Goal: Find specific page/section: Find specific page/section

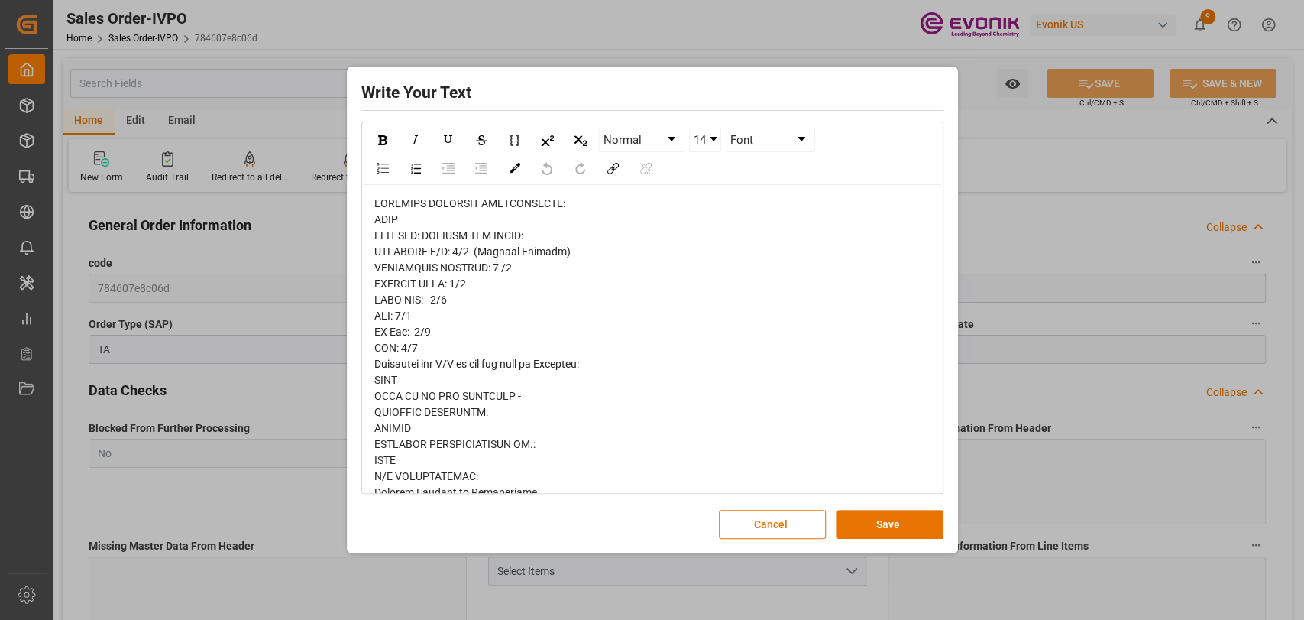
scroll to position [186, 0]
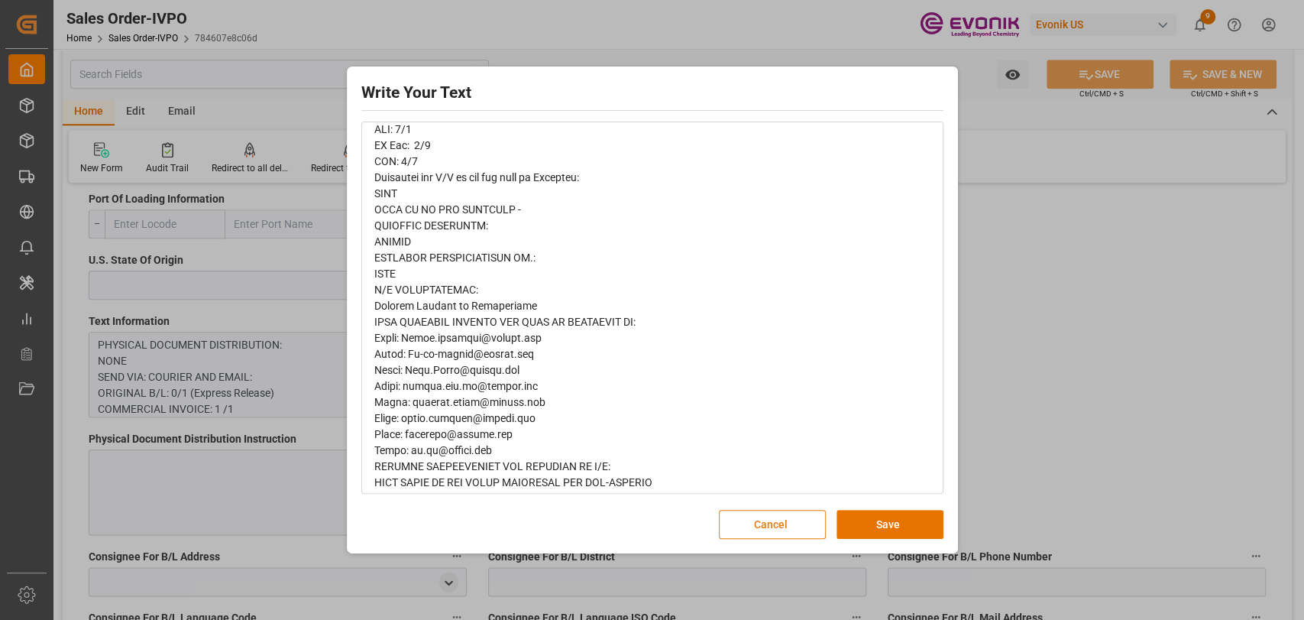
click at [800, 533] on button "Cancel" at bounding box center [772, 524] width 107 height 29
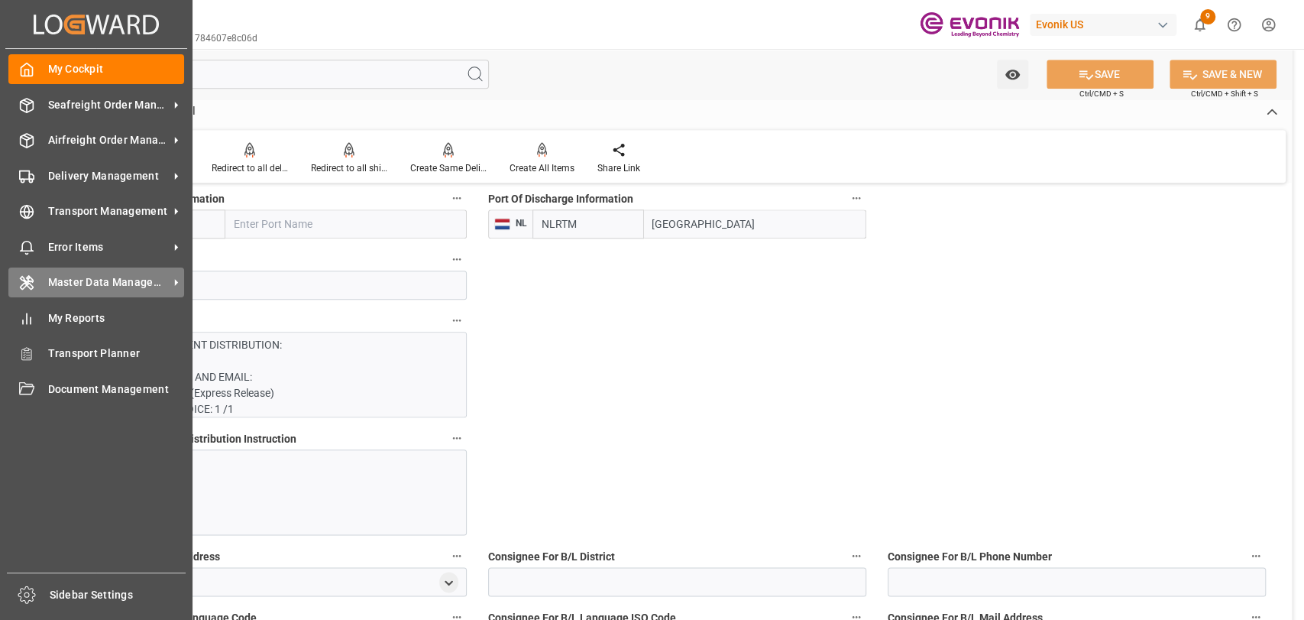
click at [29, 279] on icon at bounding box center [27, 283] width 12 height 14
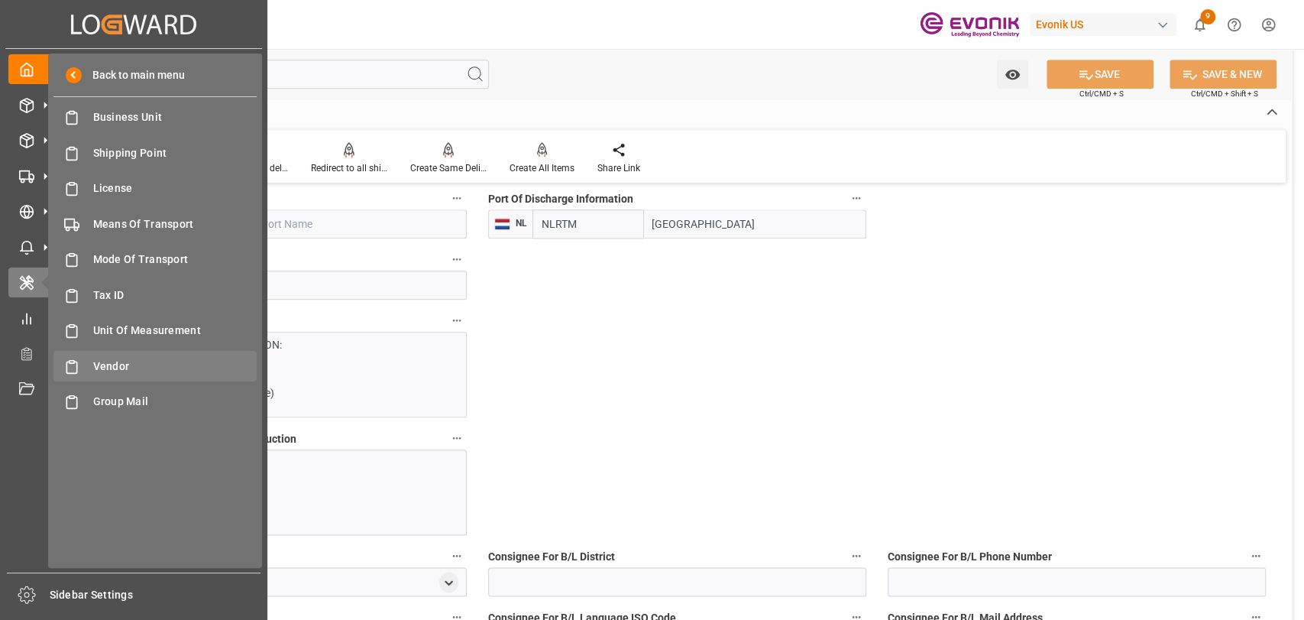
click at [99, 371] on span "Vendor" at bounding box center [175, 366] width 164 height 16
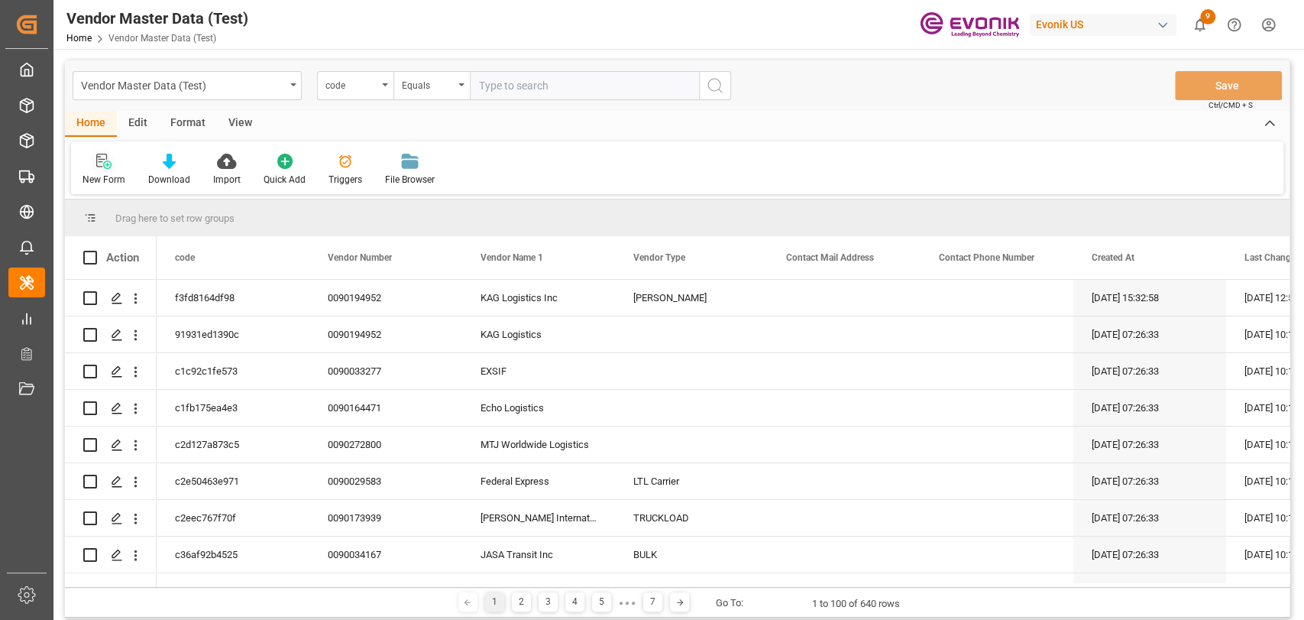
click at [108, 171] on div "New Form" at bounding box center [104, 170] width 66 height 34
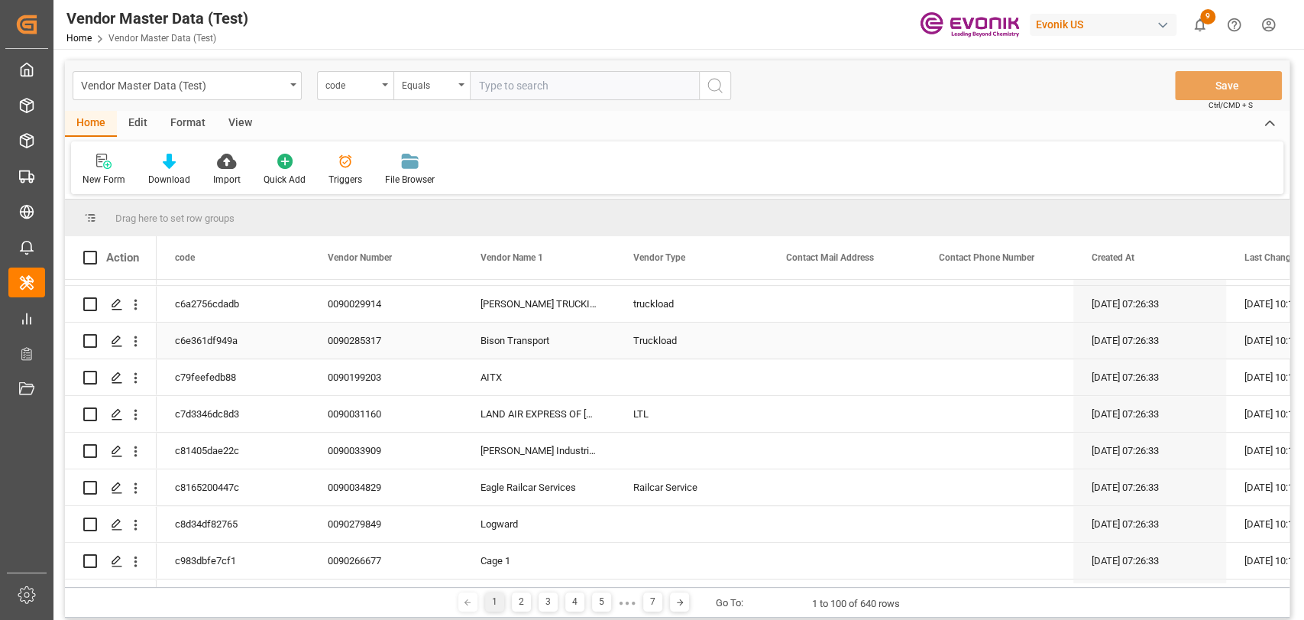
scroll to position [509, 0]
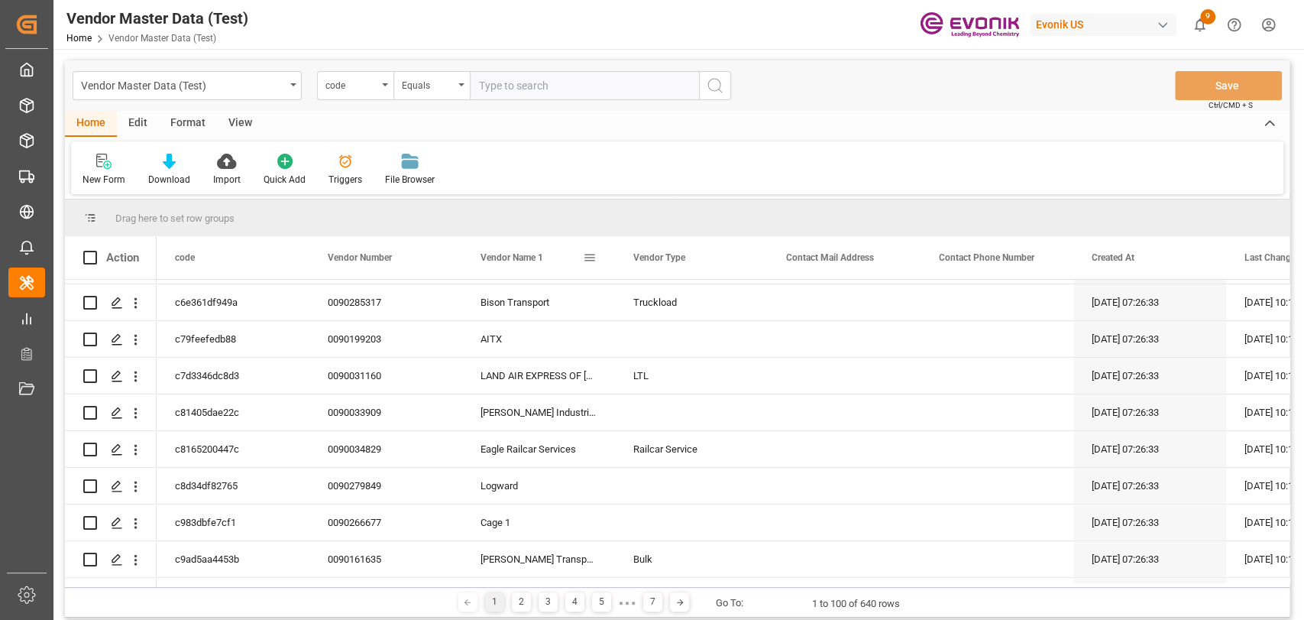
click at [510, 262] on span "Vendor Name 1" at bounding box center [512, 257] width 63 height 11
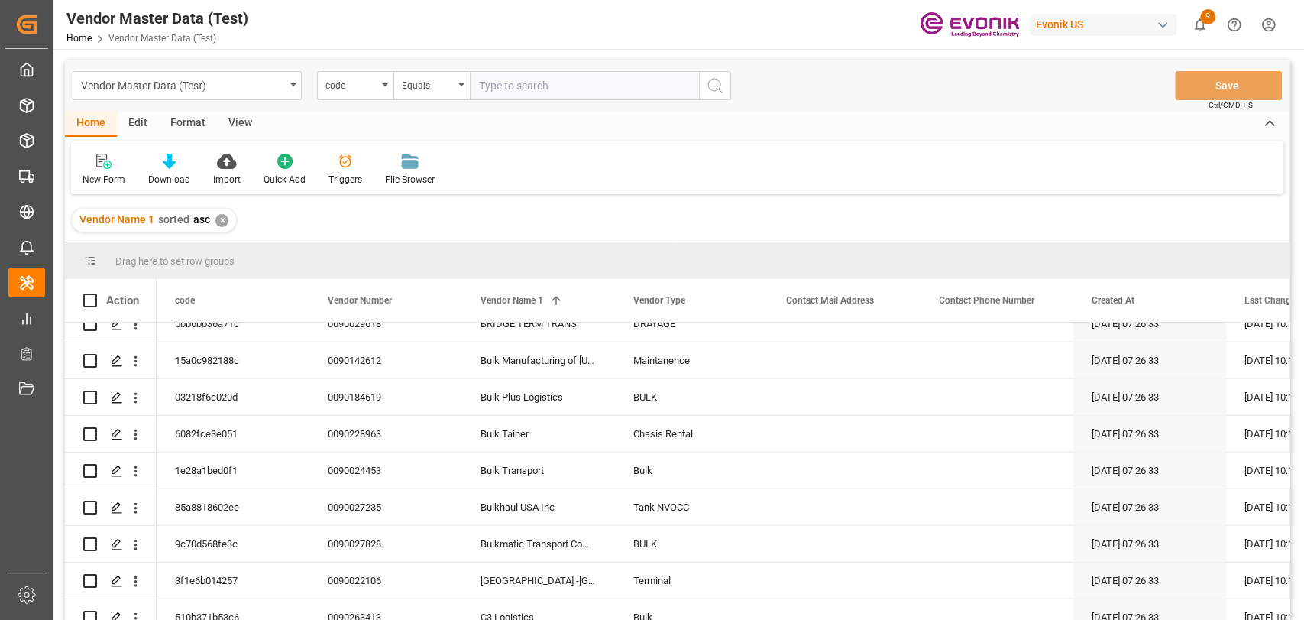
scroll to position [2181, 0]
click at [352, 83] on div "code" at bounding box center [351, 84] width 52 height 18
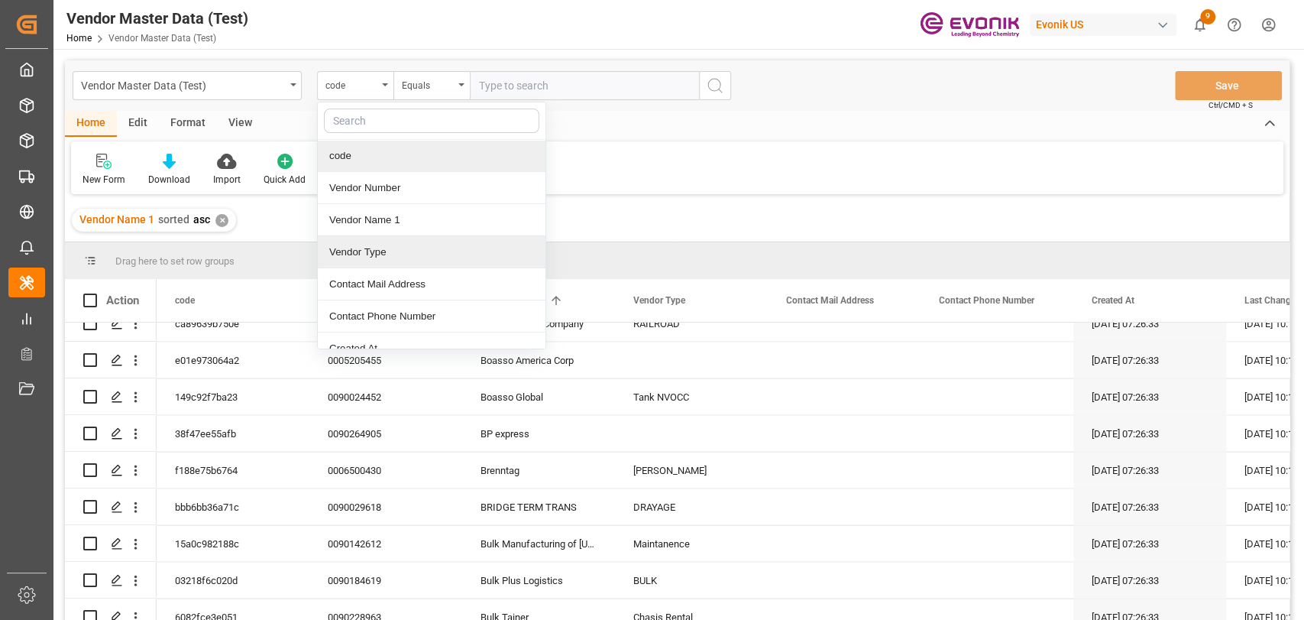
click at [735, 213] on div "Vendor Name 1 sorted asc ✕" at bounding box center [677, 220] width 1225 height 43
